Goal: Task Accomplishment & Management: Complete application form

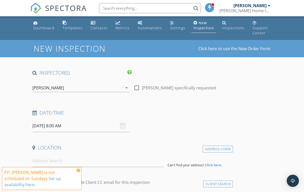
click at [262, 7] on div "[PERSON_NAME]" at bounding box center [249, 5] width 33 height 5
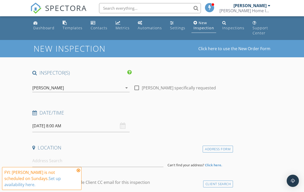
click at [124, 121] on div "09/28/2025 8:00 AM" at bounding box center [80, 126] width 97 height 12
click at [61, 120] on input "09/28/2025 8:00 AM" at bounding box center [80, 126] width 97 height 12
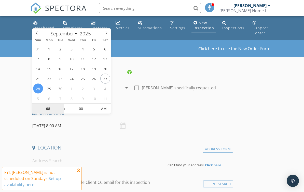
type input "[DATE] 8:00 AM"
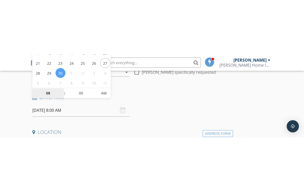
scroll to position [66, 0]
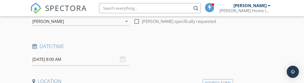
click at [166, 43] on h4 "Date/Time" at bounding box center [131, 46] width 198 height 7
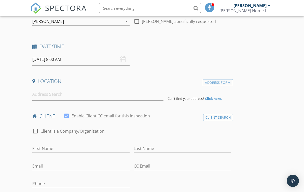
click at [212, 6] on div at bounding box center [209, 7] width 9 height 9
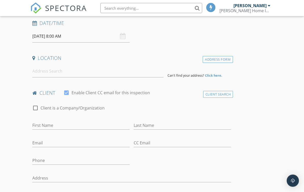
scroll to position [87, 0]
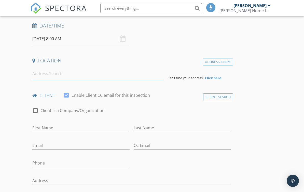
click at [92, 68] on input at bounding box center [97, 73] width 131 height 12
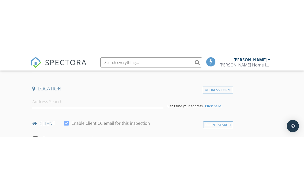
scroll to position [113, 0]
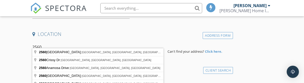
type input "2560 Crissy Dr, Dubuque, IA, USA"
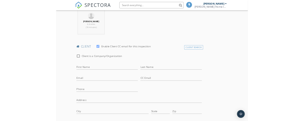
scroll to position [227, 0]
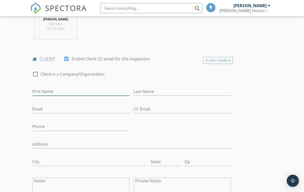
click at [55, 88] on input "First Name" at bounding box center [80, 91] width 97 height 8
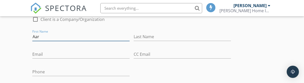
scroll to position [282, 0]
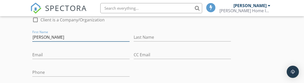
type input "Aaron"
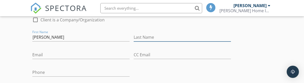
click at [175, 33] on input "Last Name" at bounding box center [182, 37] width 97 height 8
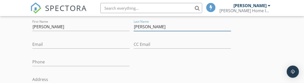
type input "Healey"
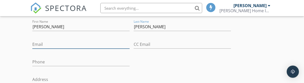
click at [93, 40] on input "Email" at bounding box center [80, 44] width 97 height 8
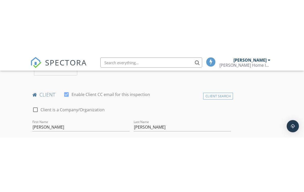
scroll to position [246, 0]
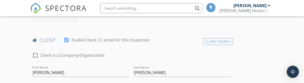
click at [225, 38] on div "Client Search" at bounding box center [218, 41] width 30 height 7
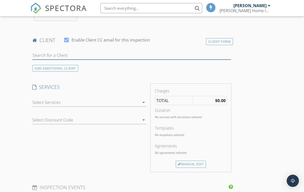
click at [74, 51] on input "text" at bounding box center [131, 55] width 198 height 8
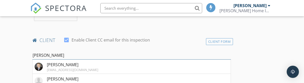
type input "Aaron Hea"
click at [86, 62] on div "Aaron Healey" at bounding box center [72, 65] width 51 height 6
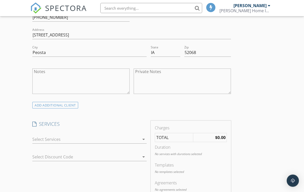
scroll to position [393, 0]
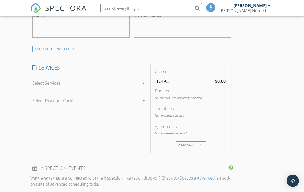
click at [141, 80] on icon "arrow_drop_down" at bounding box center [143, 83] width 6 height 6
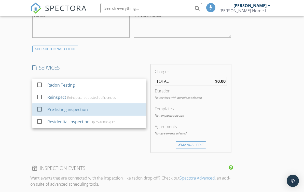
click at [80, 106] on div "Pre-listing inspection" at bounding box center [67, 109] width 40 height 6
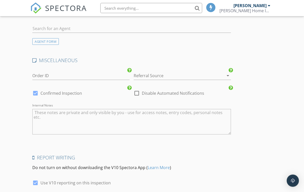
scroll to position [733, 0]
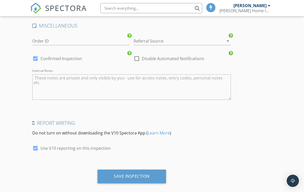
click at [140, 173] on div "Save Inspection" at bounding box center [132, 175] width 36 height 5
click at [270, 8] on div "[PERSON_NAME] Home Inspections" at bounding box center [244, 10] width 51 height 5
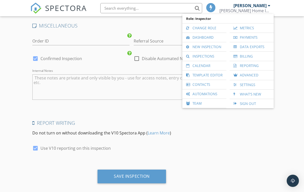
click at [249, 58] on link "Billing" at bounding box center [251, 56] width 39 height 9
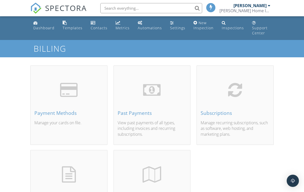
click at [241, 112] on div "Subscriptions Manage recurring subscriptions, such as software, web hosting, an…" at bounding box center [235, 111] width 76 height 67
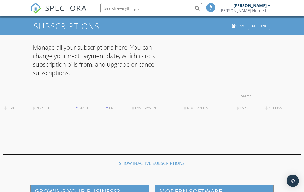
scroll to position [16, 0]
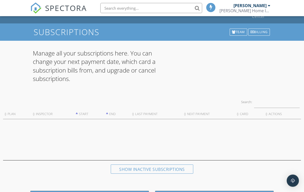
click at [178, 165] on div "Show inactive subscriptions" at bounding box center [152, 169] width 82 height 9
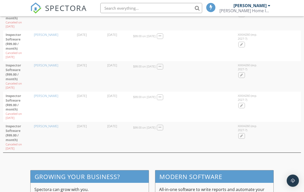
scroll to position [549, 0]
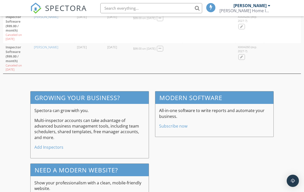
click at [180, 123] on link "Subscribe now" at bounding box center [173, 126] width 28 height 6
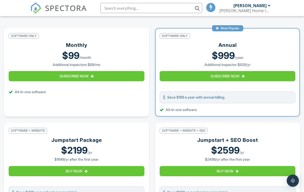
scroll to position [95, 0]
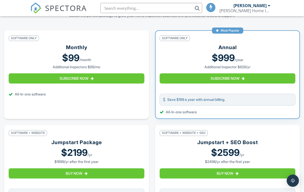
click at [38, 81] on button "Subscribe Now" at bounding box center [77, 79] width 136 height 10
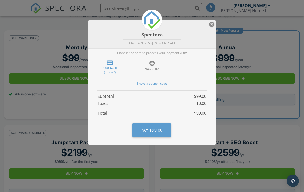
click at [161, 127] on span "$99.00" at bounding box center [155, 130] width 13 height 6
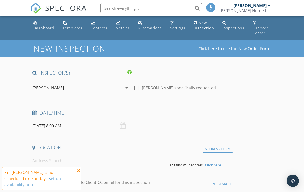
click at [123, 122] on div "[DATE] 8:00 AM" at bounding box center [80, 126] width 97 height 12
click at [126, 122] on input "[DATE] 8:00 AM" at bounding box center [80, 126] width 97 height 12
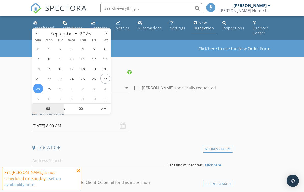
type input "09/30/2025 8:00 AM"
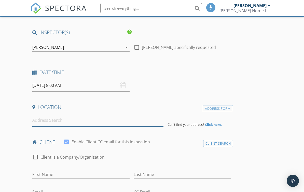
click at [81, 115] on input at bounding box center [97, 120] width 131 height 12
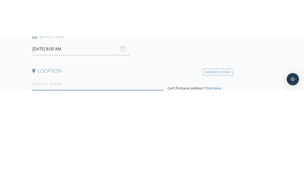
scroll to position [113, 0]
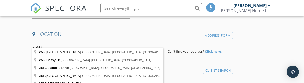
type input "2560 Crissy Dr, Dubuque, IA, USA"
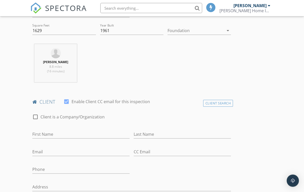
scroll to position [185, 0]
click at [216, 100] on div "Client Search" at bounding box center [218, 103] width 30 height 7
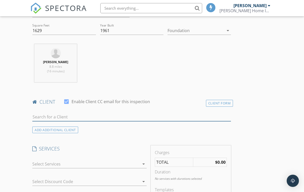
click at [45, 113] on input "text" at bounding box center [131, 117] width 198 height 8
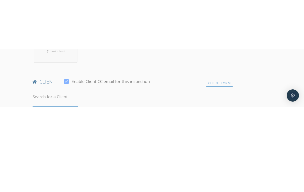
scroll to position [254, 0]
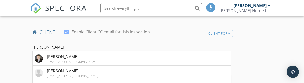
type input "Aaron"
click at [66, 60] on div "aaronhealey@ruhlhomes.com" at bounding box center [72, 62] width 51 height 4
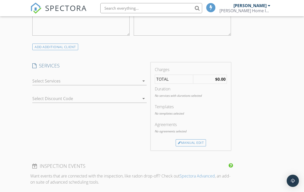
scroll to position [405, 0]
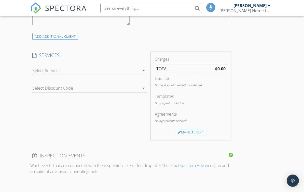
click at [117, 67] on div at bounding box center [85, 71] width 107 height 8
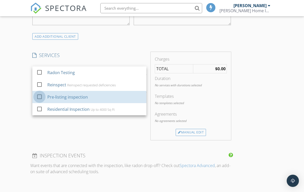
click at [40, 92] on div at bounding box center [39, 96] width 9 height 9
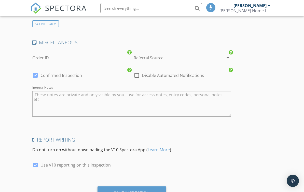
scroll to position [733, 0]
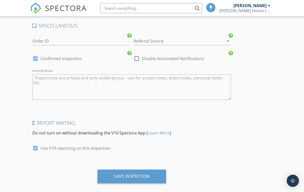
click at [128, 173] on div "Save Inspection" at bounding box center [132, 175] width 36 height 5
